Goal: Information Seeking & Learning: Learn about a topic

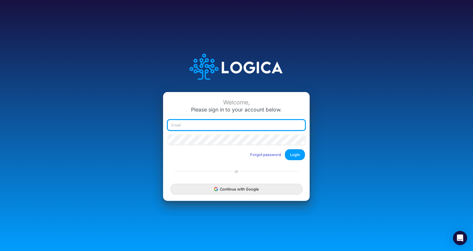
type input "Rodriguez@rodriguezbusinessllc.com"
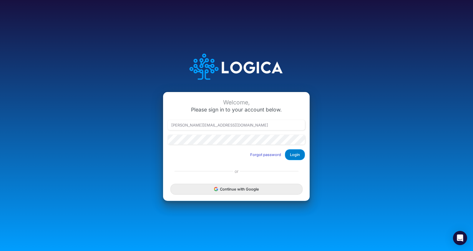
click at [295, 155] on button "Login" at bounding box center [295, 154] width 20 height 11
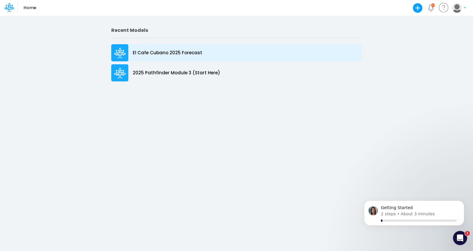
click at [151, 54] on p "El Cafe Cubano 2025 Forecast" at bounding box center [167, 52] width 69 height 7
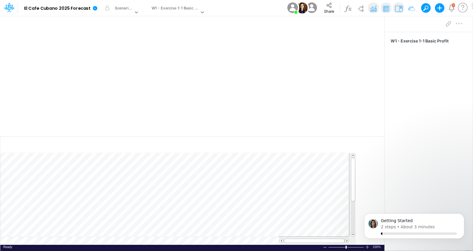
click at [470, 161] on div "W1 - Exercise 1-1 Basic Profit" at bounding box center [429, 133] width 88 height 202
drag, startPoint x: 381, startPoint y: 165, endPoint x: 376, endPoint y: 82, distance: 82.9
click at [376, 82] on div "Created with Highcharts 10.3.2 Insert new Conditional formatting Paste Cut Copy…" at bounding box center [192, 133] width 384 height 235
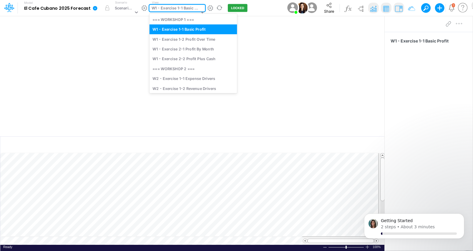
click at [195, 11] on div "W1 - Exercise 1-1 Basic Profit" at bounding box center [176, 8] width 48 height 7
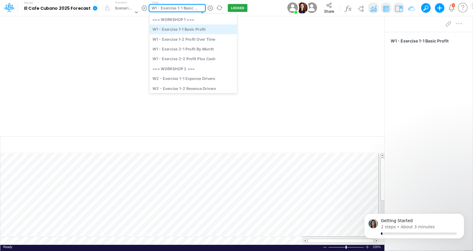
click at [188, 31] on div "W1 - Exercise 1-1 Basic Profit" at bounding box center [194, 29] width 88 height 10
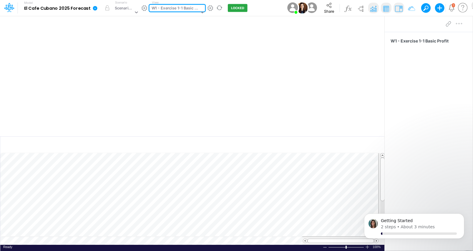
click at [373, 71] on rect at bounding box center [192, 80] width 373 height 94
click at [357, 9] on img at bounding box center [360, 8] width 9 height 9
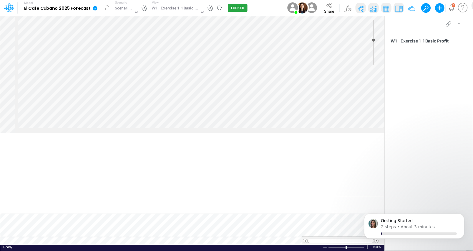
scroll to position [0, 0]
drag, startPoint x: 370, startPoint y: 49, endPoint x: 372, endPoint y: 46, distance: 3.9
type input "12"
click at [372, 46] on input "range" at bounding box center [373, 42] width 7 height 44
click at [361, 11] on img at bounding box center [360, 8] width 9 height 9
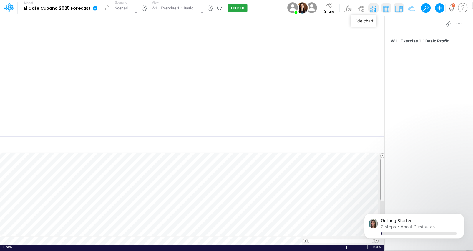
click at [371, 11] on img at bounding box center [373, 8] width 9 height 9
drag, startPoint x: 381, startPoint y: 82, endPoint x: 382, endPoint y: 51, distance: 31.2
click at [381, 51] on div at bounding box center [382, 115] width 4 height 157
click at [371, 10] on img at bounding box center [373, 8] width 9 height 9
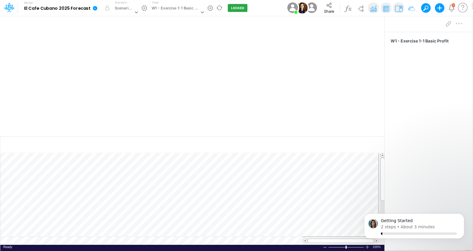
click at [49, 53] on rect at bounding box center [192, 80] width 373 height 94
click at [191, 8] on div "W1 - Exercise 1-1 Basic Profit" at bounding box center [176, 8] width 48 height 7
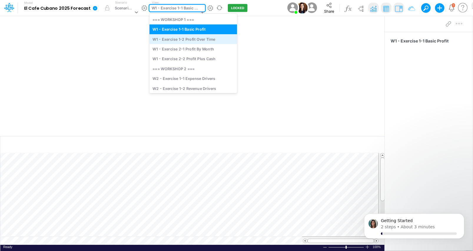
click at [187, 42] on div "W1 - Exercise 1-2 Profit Over Time" at bounding box center [194, 39] width 88 height 10
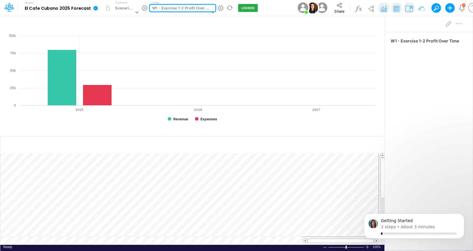
click at [202, 7] on div "W1 - Exercise 1-2 Profit Over Time" at bounding box center [180, 8] width 57 height 7
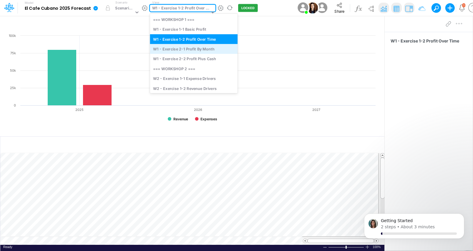
click at [192, 50] on div "W1 - Exercise 2-1 Profit By Month" at bounding box center [194, 49] width 88 height 10
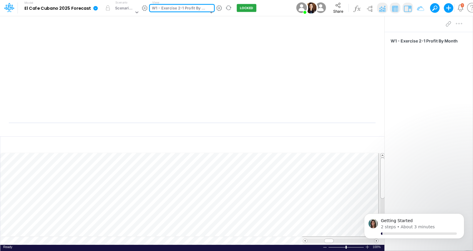
click at [208, 6] on div at bounding box center [210, 13] width 7 height 16
click at [249, 8] on button "LOCKED" at bounding box center [247, 8] width 20 height 8
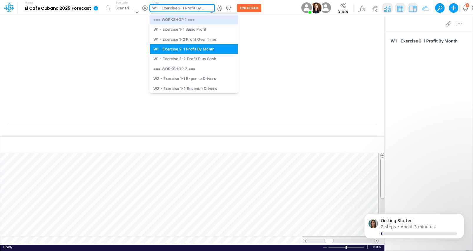
click at [193, 6] on div "W1 - Exercise 2-1 Profit By Month" at bounding box center [180, 8] width 56 height 7
click at [179, 59] on div "W1 - Exercise 2-2 Profit Plus Cash" at bounding box center [194, 59] width 88 height 10
